Goal: Task Accomplishment & Management: Complete application form

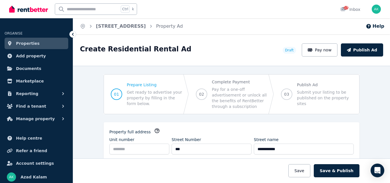
select select "***"
select select "**********"
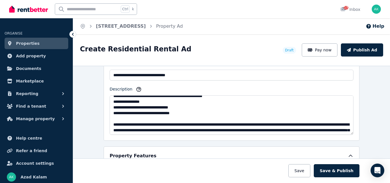
scroll to position [68, 0]
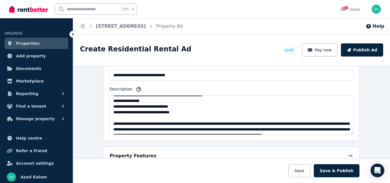
click at [236, 102] on textarea "Description" at bounding box center [232, 114] width 244 height 39
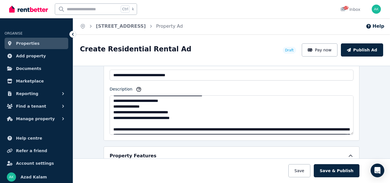
click at [194, 124] on textarea "Description" at bounding box center [232, 114] width 244 height 39
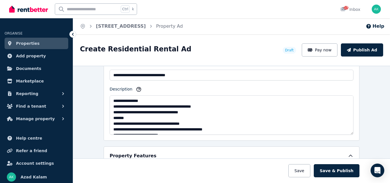
scroll to position [46, 0]
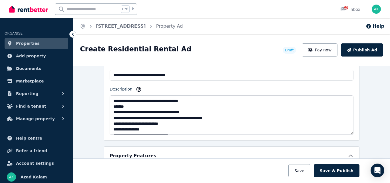
click at [164, 123] on textarea "Description" at bounding box center [232, 114] width 244 height 39
click at [177, 124] on textarea "Description" at bounding box center [232, 114] width 244 height 39
click at [185, 123] on textarea "Description" at bounding box center [232, 114] width 244 height 39
click at [185, 124] on textarea "Description" at bounding box center [232, 114] width 244 height 39
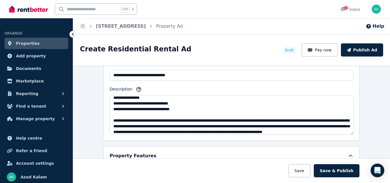
scroll to position [80, 0]
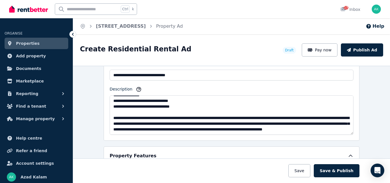
click at [216, 114] on textarea "Description" at bounding box center [232, 114] width 244 height 39
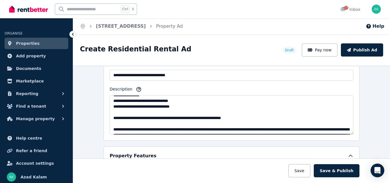
click at [189, 122] on textarea "Description" at bounding box center [232, 114] width 244 height 39
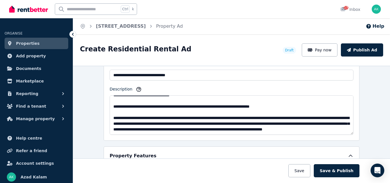
scroll to position [103, 0]
drag, startPoint x: 273, startPoint y: 118, endPoint x: 286, endPoint y: 117, distance: 12.8
click at [286, 117] on textarea "Description" at bounding box center [232, 114] width 244 height 39
click at [110, 110] on textarea "Description" at bounding box center [232, 114] width 244 height 39
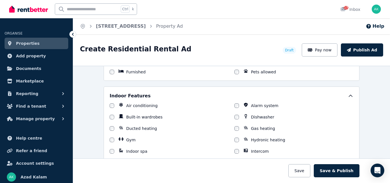
scroll to position [450, 0]
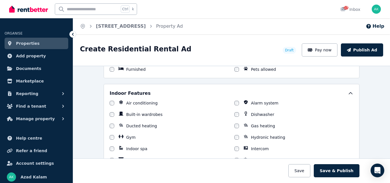
click at [110, 118] on div "Air conditioning Alarm system Built-in wardrobes Dishwasher Ducted heating Gas …" at bounding box center [232, 131] width 244 height 63
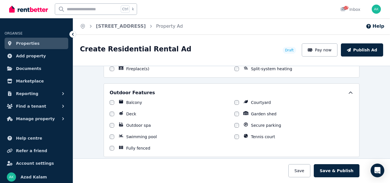
scroll to position [553, 0]
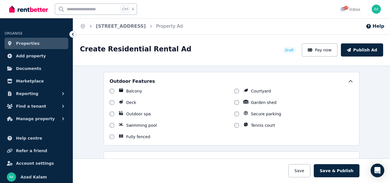
click at [231, 102] on div "Balcony Courtyard Deck Garden shed Outdoor spa Secure parking Swimming pool Ten…" at bounding box center [232, 113] width 244 height 51
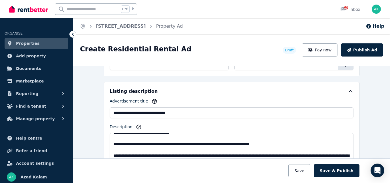
scroll to position [297, 0]
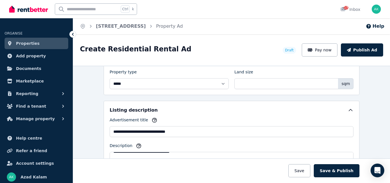
click at [229, 162] on div at bounding box center [232, 170] width 514 height 25
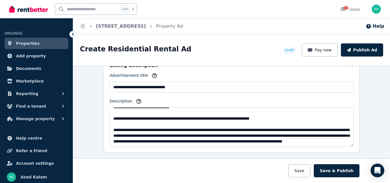
scroll to position [343, 0]
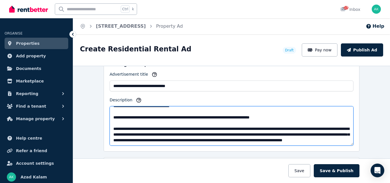
click at [315, 111] on textarea "Description" at bounding box center [232, 125] width 244 height 39
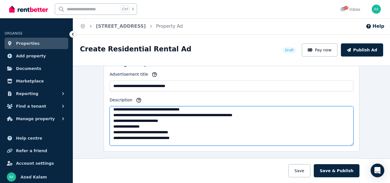
scroll to position [54, 0]
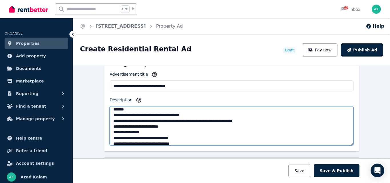
click at [275, 128] on textarea "Description" at bounding box center [232, 125] width 244 height 39
click at [118, 131] on textarea "Description" at bounding box center [232, 125] width 244 height 39
click at [159, 130] on textarea "Description" at bounding box center [232, 125] width 244 height 39
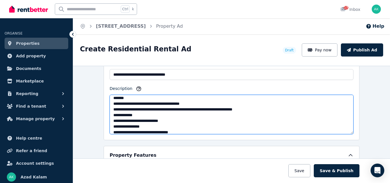
scroll to position [65, 0]
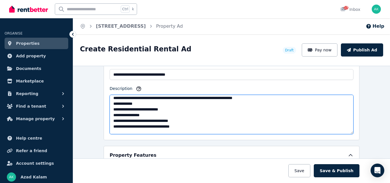
click at [129, 119] on textarea "Description" at bounding box center [232, 114] width 244 height 39
click at [160, 120] on textarea "Description" at bounding box center [232, 114] width 244 height 39
click at [227, 128] on textarea "Description" at bounding box center [232, 114] width 244 height 39
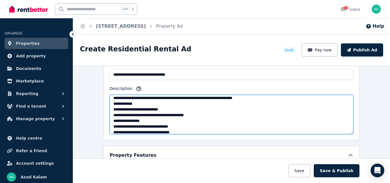
click at [302, 120] on textarea "Description" at bounding box center [232, 114] width 244 height 39
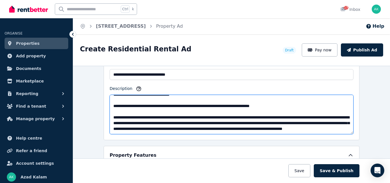
scroll to position [114, 0]
click at [322, 102] on textarea "Description" at bounding box center [232, 114] width 244 height 39
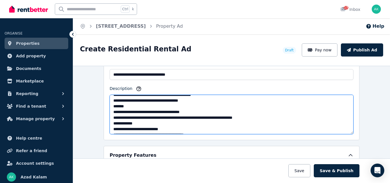
scroll to position [46, 0]
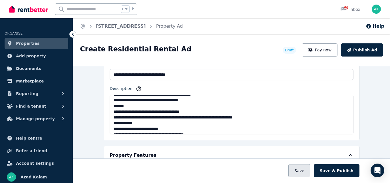
click at [299, 173] on button "Save" at bounding box center [299, 170] width 22 height 13
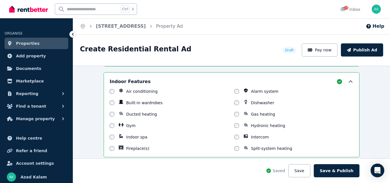
scroll to position [501, 0]
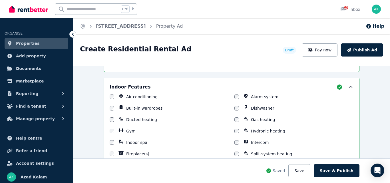
click at [349, 86] on icon at bounding box center [350, 87] width 3 height 2
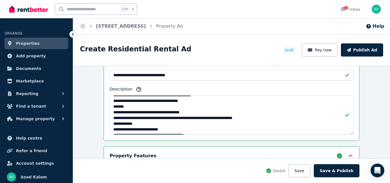
scroll to position [401, 0]
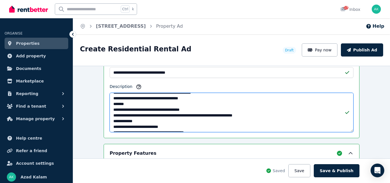
click at [213, 121] on textarea "Description" at bounding box center [232, 112] width 244 height 39
click at [153, 127] on textarea "Description" at bounding box center [232, 112] width 244 height 39
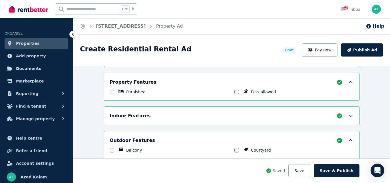
scroll to position [490, 0]
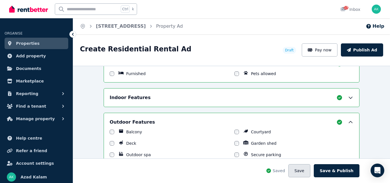
type textarea "**********"
click at [304, 170] on button "Save" at bounding box center [299, 170] width 22 height 13
